Goal: Task Accomplishment & Management: Manage account settings

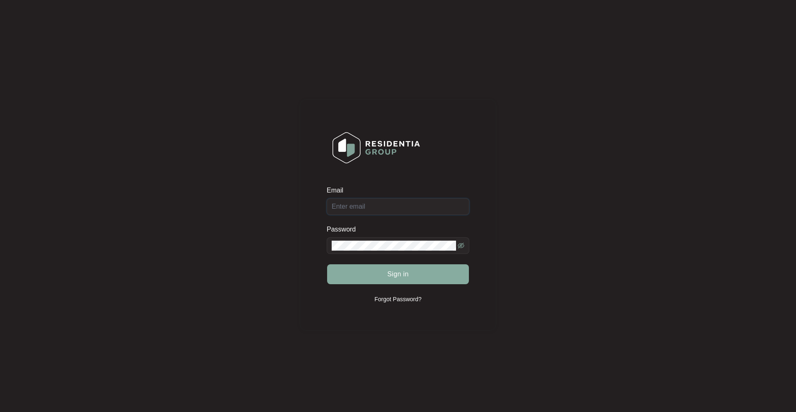
type input "[PERSON_NAME][EMAIL_ADDRESS][DOMAIN_NAME][PERSON_NAME]"
click at [390, 269] on span "Sign in" at bounding box center [398, 274] width 22 height 10
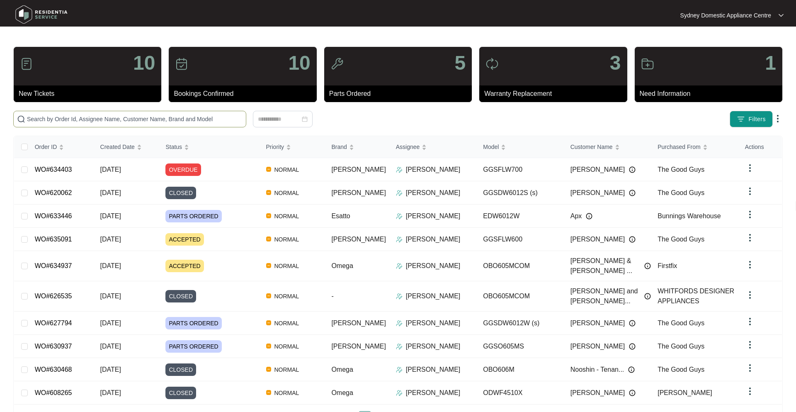
click at [84, 116] on input "text" at bounding box center [135, 118] width 216 height 9
paste input "635091"
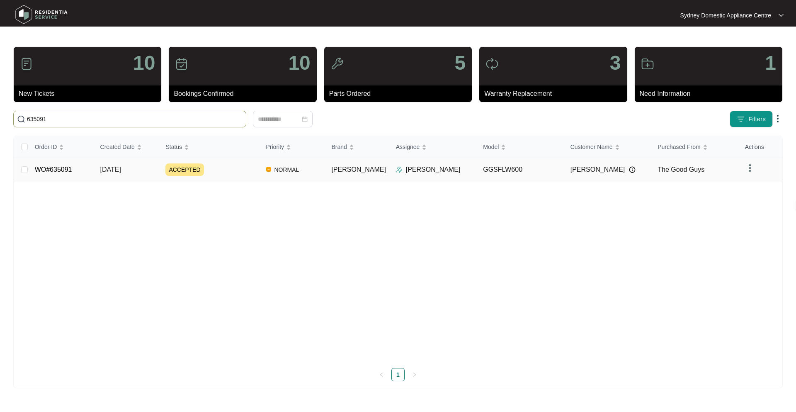
type input "635091"
click at [219, 174] on div "ACCEPTED" at bounding box center [212, 169] width 94 height 12
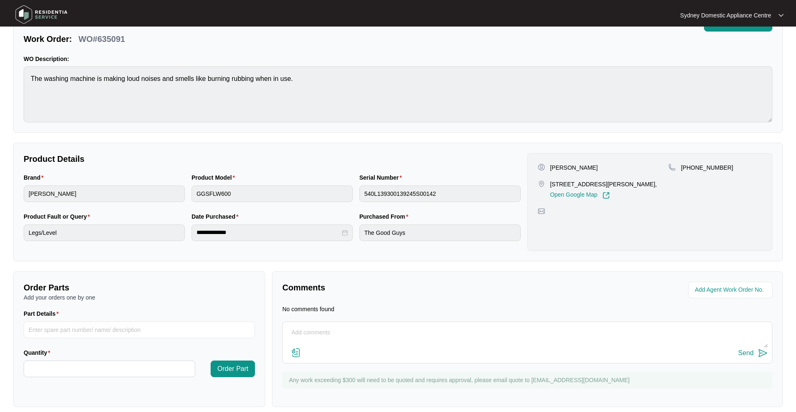
scroll to position [60, 0]
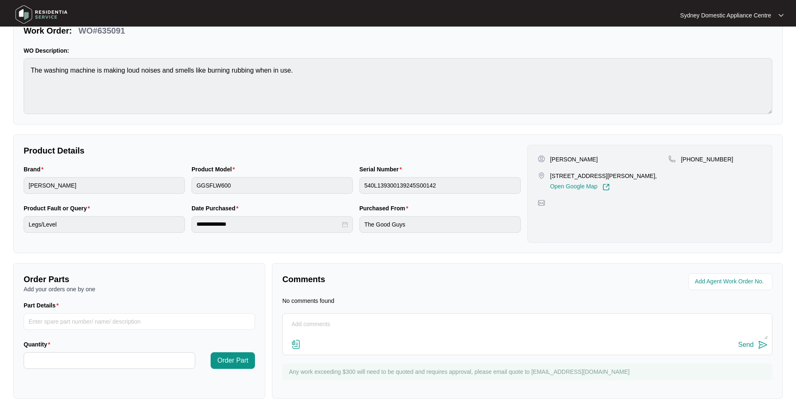
click at [317, 327] on textarea at bounding box center [527, 328] width 481 height 22
type textarea "called no answer left VM and sent text."
click at [751, 343] on div "Send" at bounding box center [745, 344] width 15 height 7
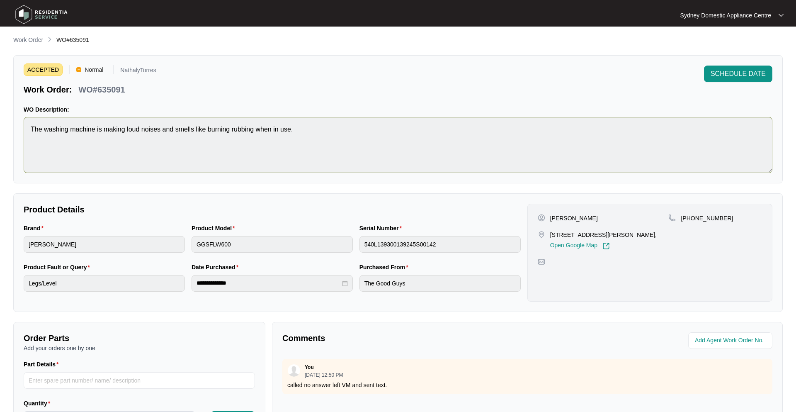
scroll to position [0, 0]
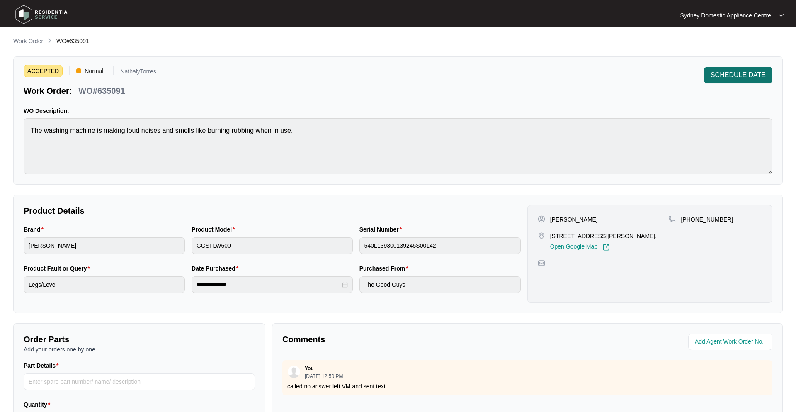
click at [728, 69] on button "SCHEDULE DATE" at bounding box center [738, 75] width 68 height 17
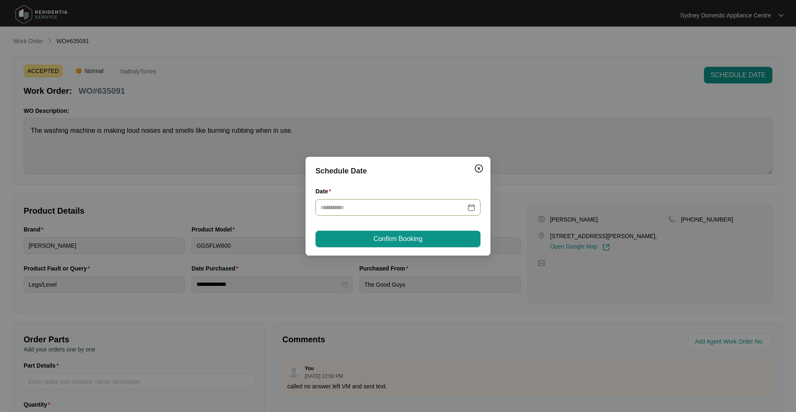
click at [471, 208] on div at bounding box center [397, 207] width 155 height 9
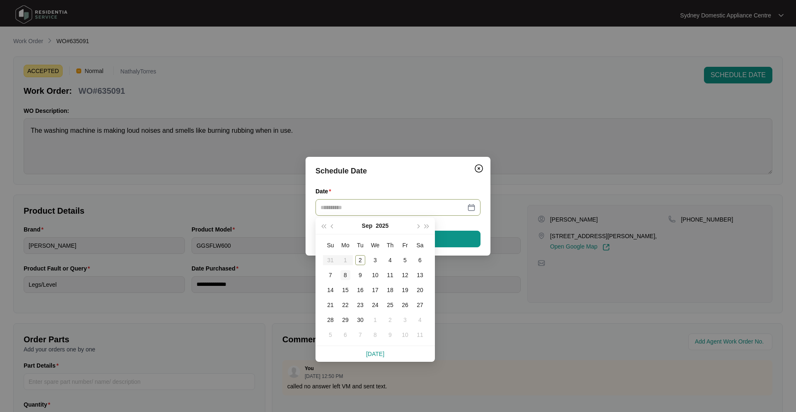
click at [344, 276] on div "8" at bounding box center [345, 275] width 10 height 10
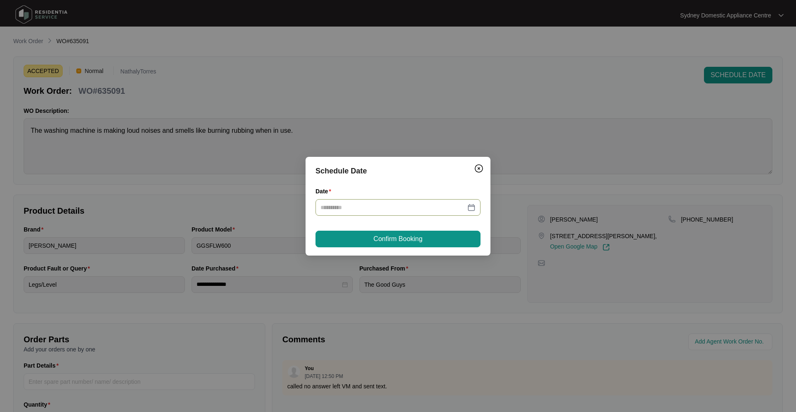
type input "**********"
click at [402, 238] on span "Confirm Booking" at bounding box center [397, 239] width 49 height 10
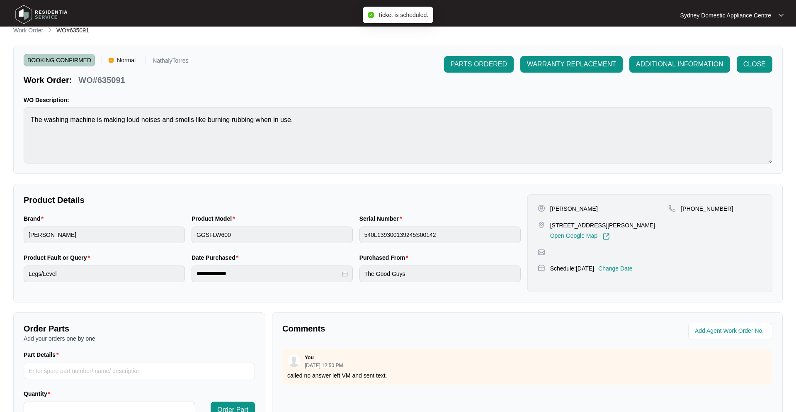
scroll to position [5, 0]
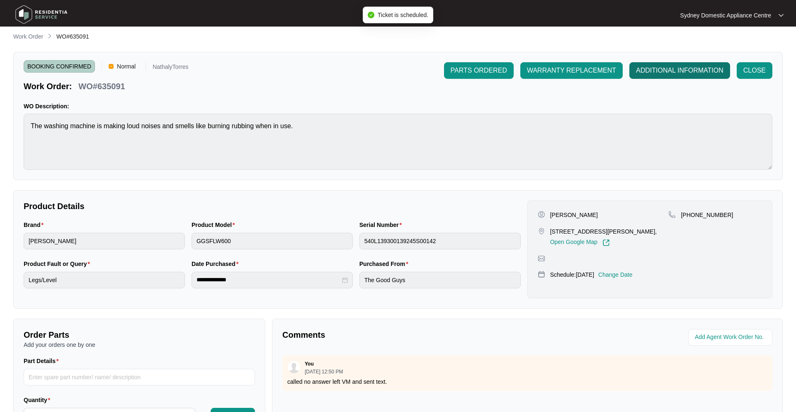
click at [678, 74] on span "ADDITIONAL INFORMATION" at bounding box center [679, 70] width 87 height 10
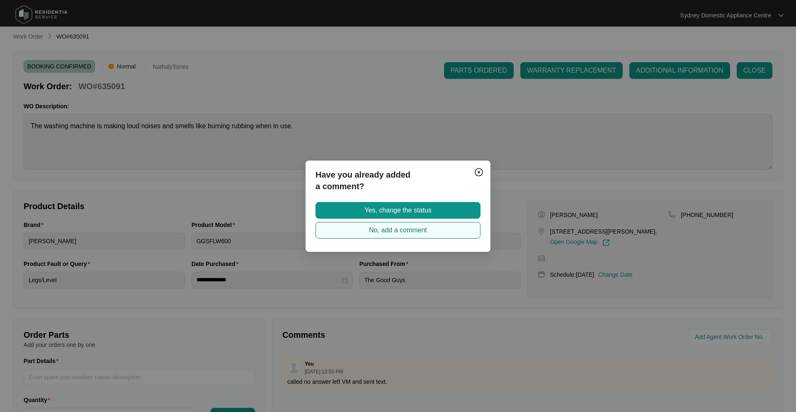
click at [425, 233] on span "No, add a comment" at bounding box center [398, 230] width 58 height 10
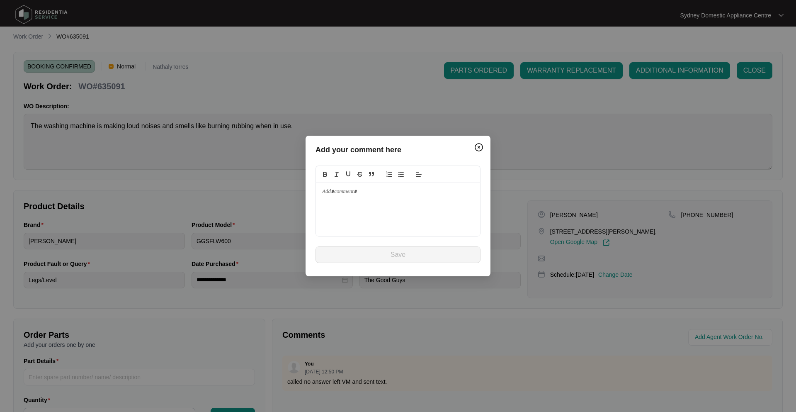
click at [360, 212] on div at bounding box center [398, 209] width 164 height 53
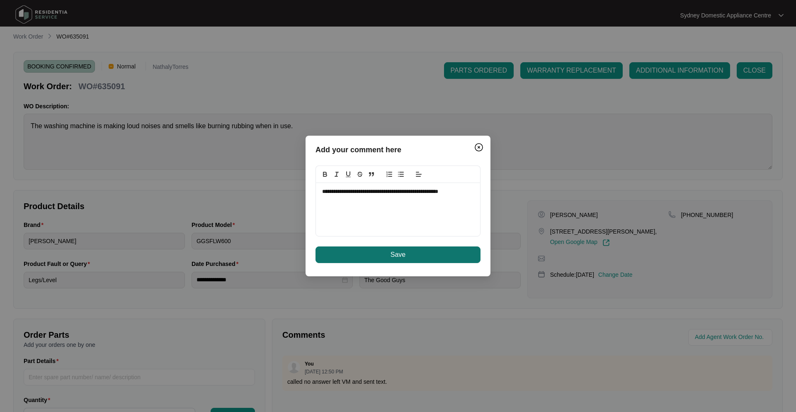
click at [360, 253] on button "Save" at bounding box center [397, 254] width 165 height 17
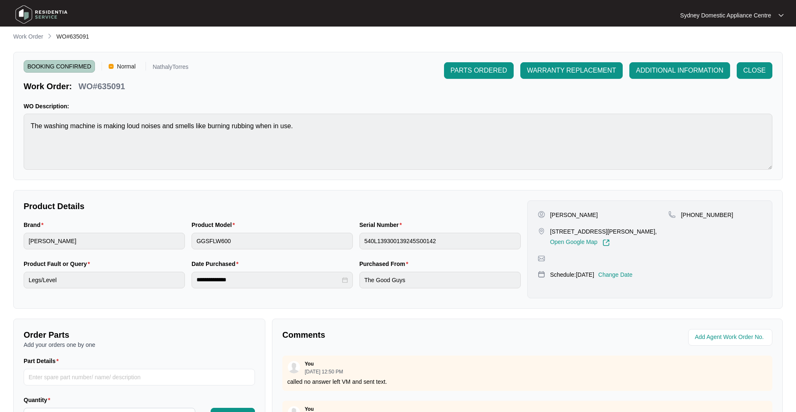
click at [540, 261] on img at bounding box center [541, 257] width 7 height 7
click at [654, 69] on span "ADDITIONAL INFORMATION" at bounding box center [679, 70] width 87 height 10
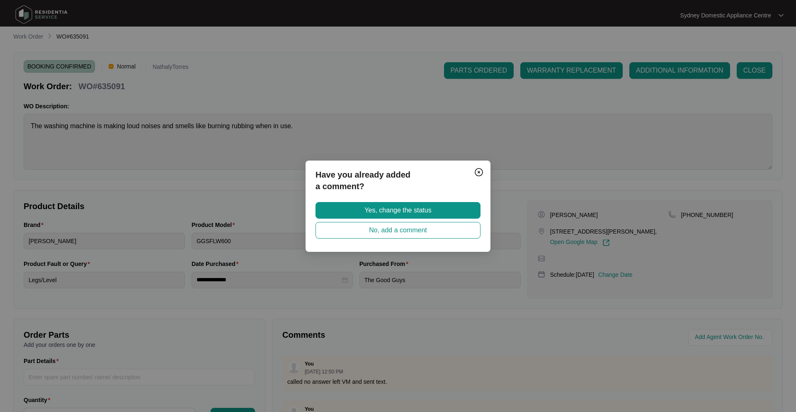
click at [609, 257] on div "Have you already added a comment? Yes, change the status No, add a comment" at bounding box center [398, 206] width 796 height 412
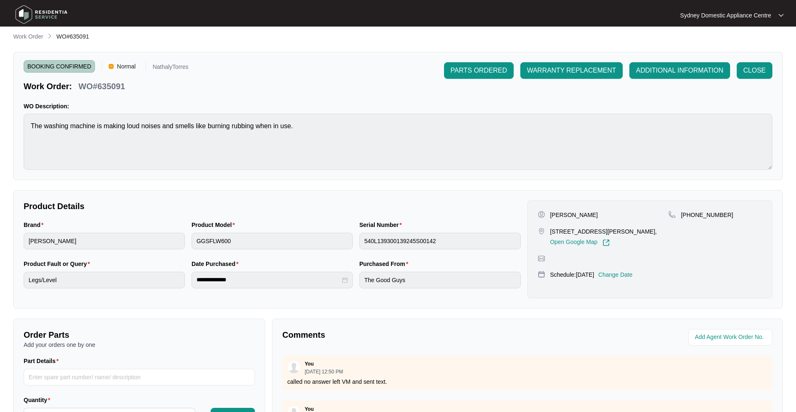
click at [611, 256] on div at bounding box center [650, 257] width 224 height 7
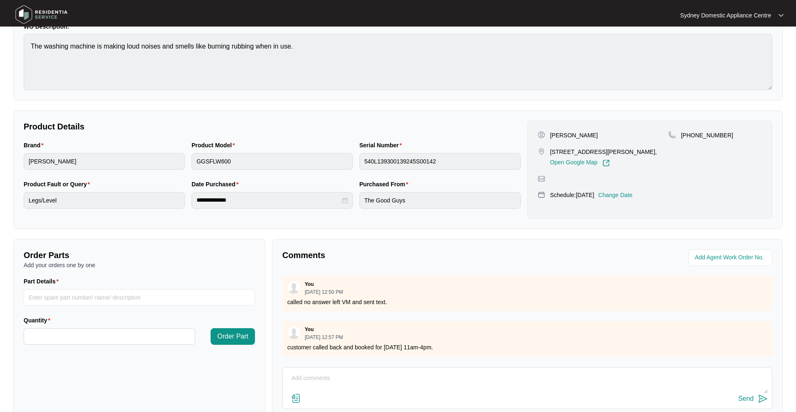
scroll to position [138, 0]
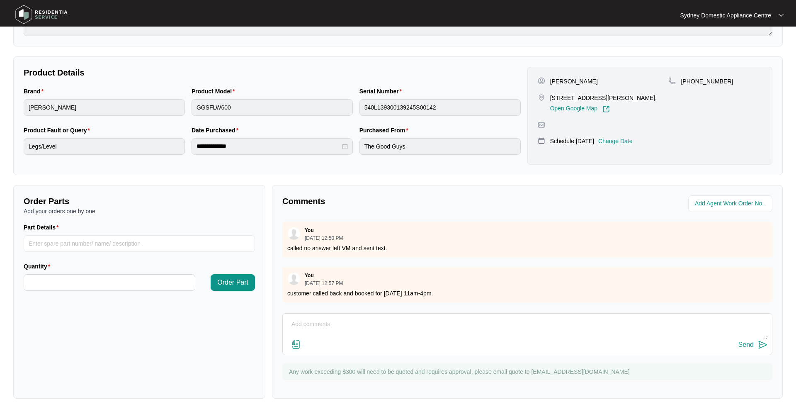
click at [421, 333] on textarea at bounding box center [527, 328] width 481 height 22
type textarea "t"
paste textarea "[EMAIL_ADDRESS][DOMAIN_NAME]"
type textarea "customer email to be updated is: [EMAIL_ADDRESS][DOMAIN_NAME]"
click at [762, 343] on img at bounding box center [763, 344] width 10 height 10
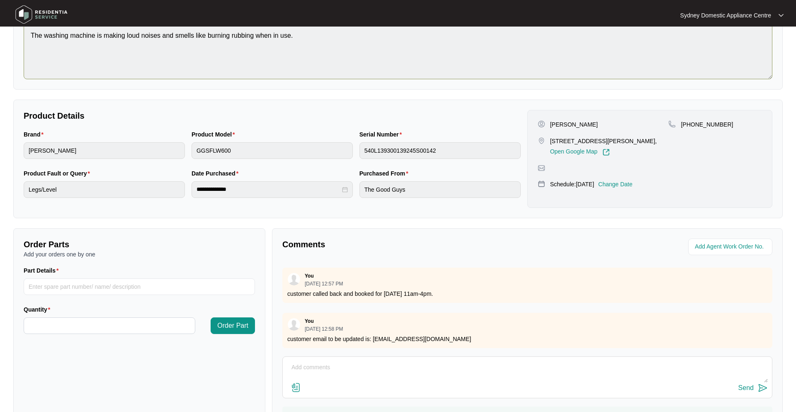
scroll to position [0, 0]
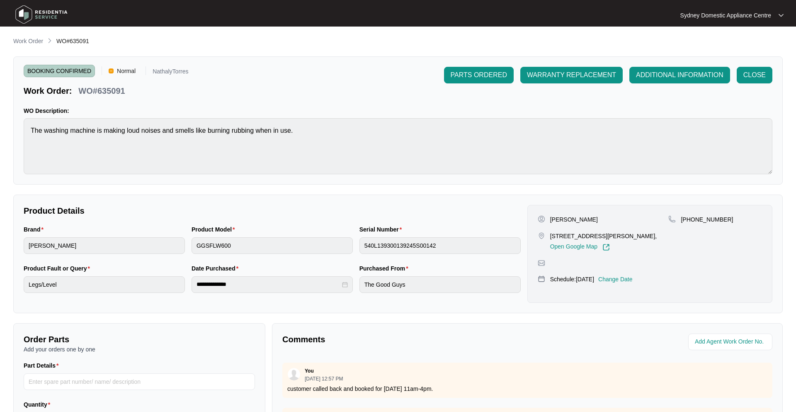
click at [540, 265] on img at bounding box center [541, 262] width 7 height 7
click at [545, 264] on div at bounding box center [650, 262] width 224 height 7
click at [548, 264] on div at bounding box center [650, 262] width 224 height 7
click at [550, 264] on div at bounding box center [650, 262] width 224 height 7
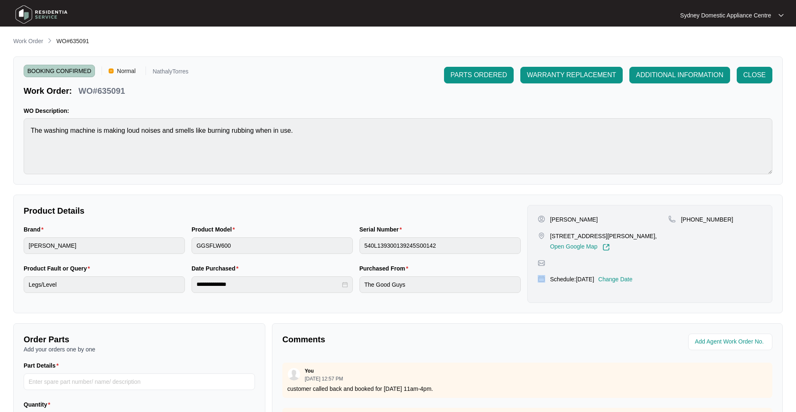
click at [550, 264] on div at bounding box center [650, 262] width 224 height 7
drag, startPoint x: 550, startPoint y: 264, endPoint x: 557, endPoint y: 251, distance: 14.7
click at [550, 263] on div at bounding box center [650, 262] width 224 height 7
